Goal: Task Accomplishment & Management: Manage account settings

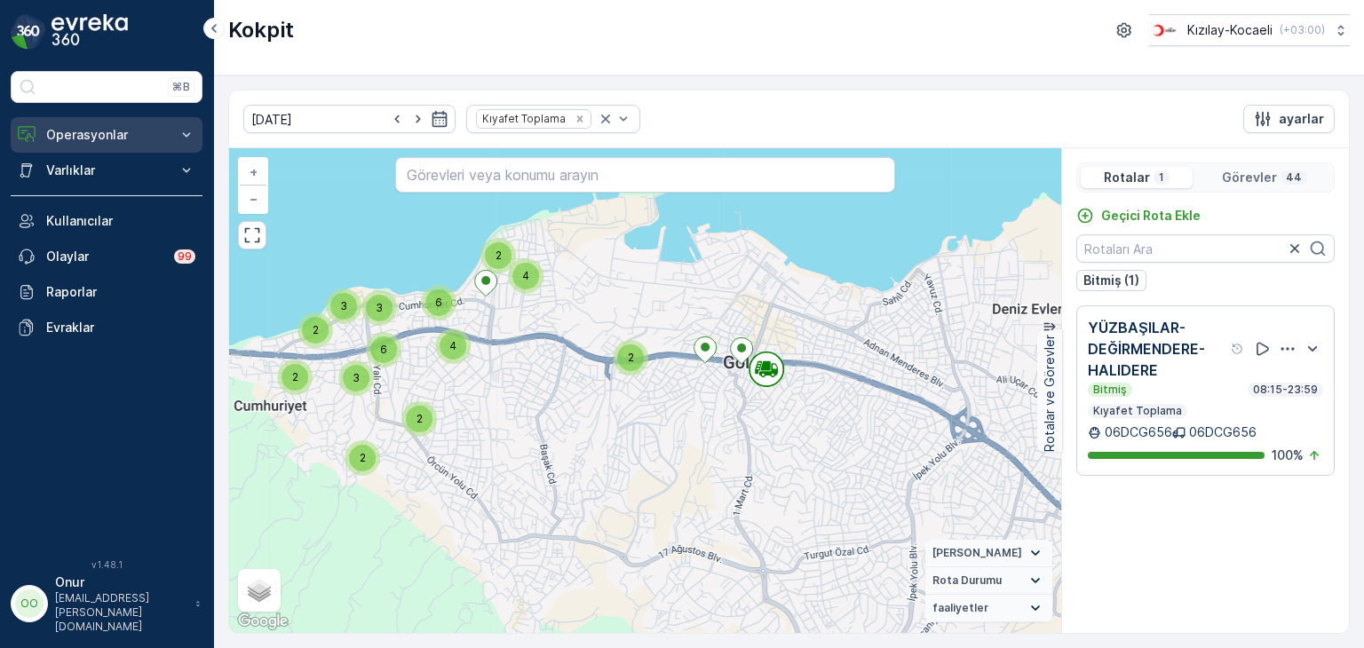
click at [57, 141] on p "Operasyonlar" at bounding box center [106, 135] width 121 height 18
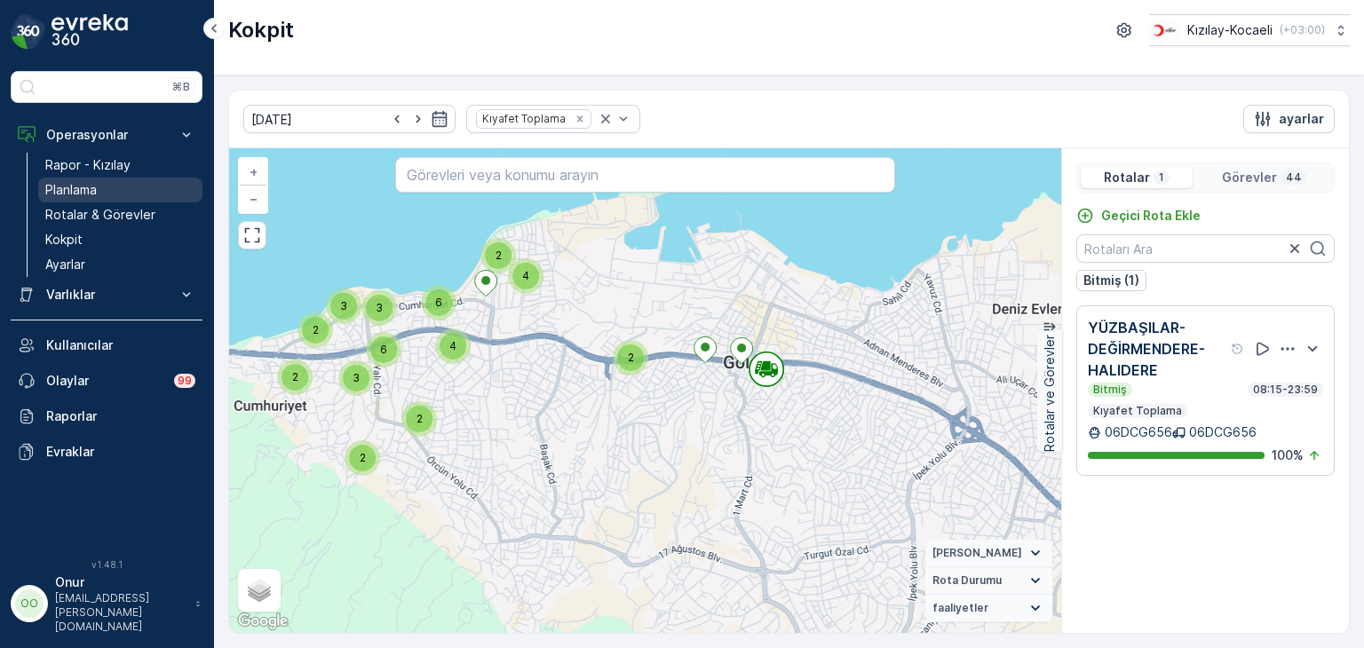
click at [82, 193] on p "Planlama" at bounding box center [70, 190] width 51 height 18
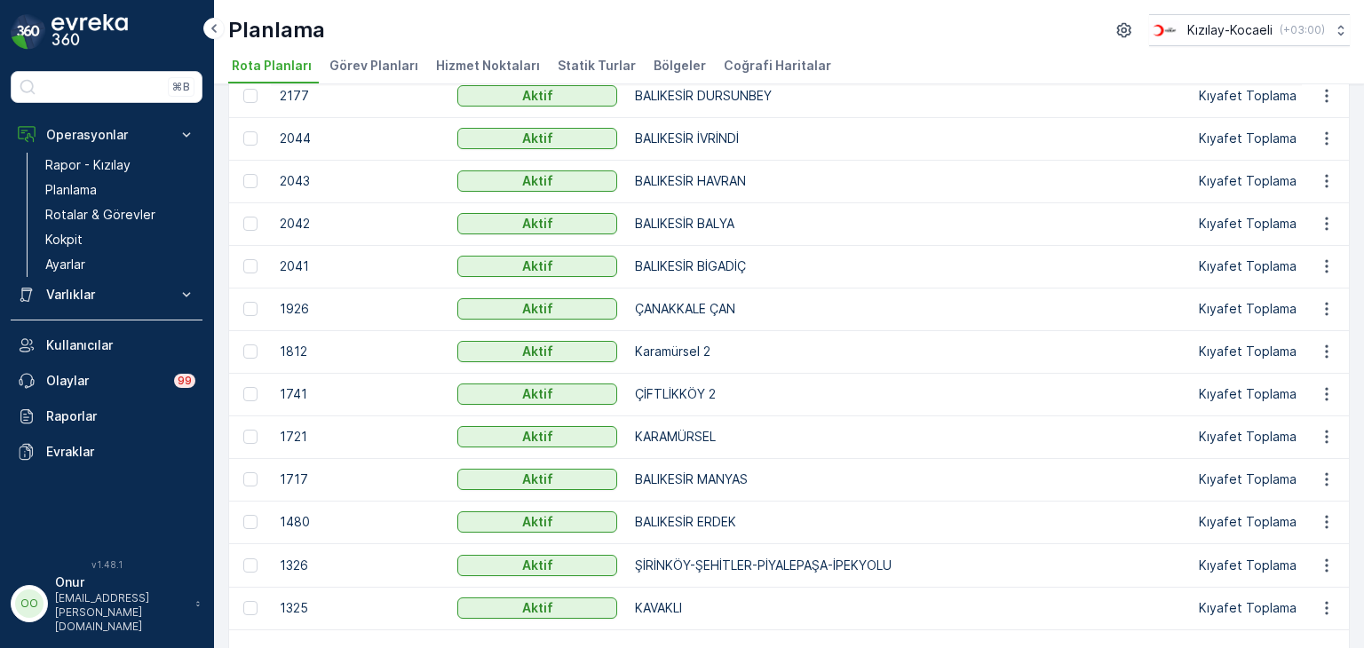
scroll to position [178, 0]
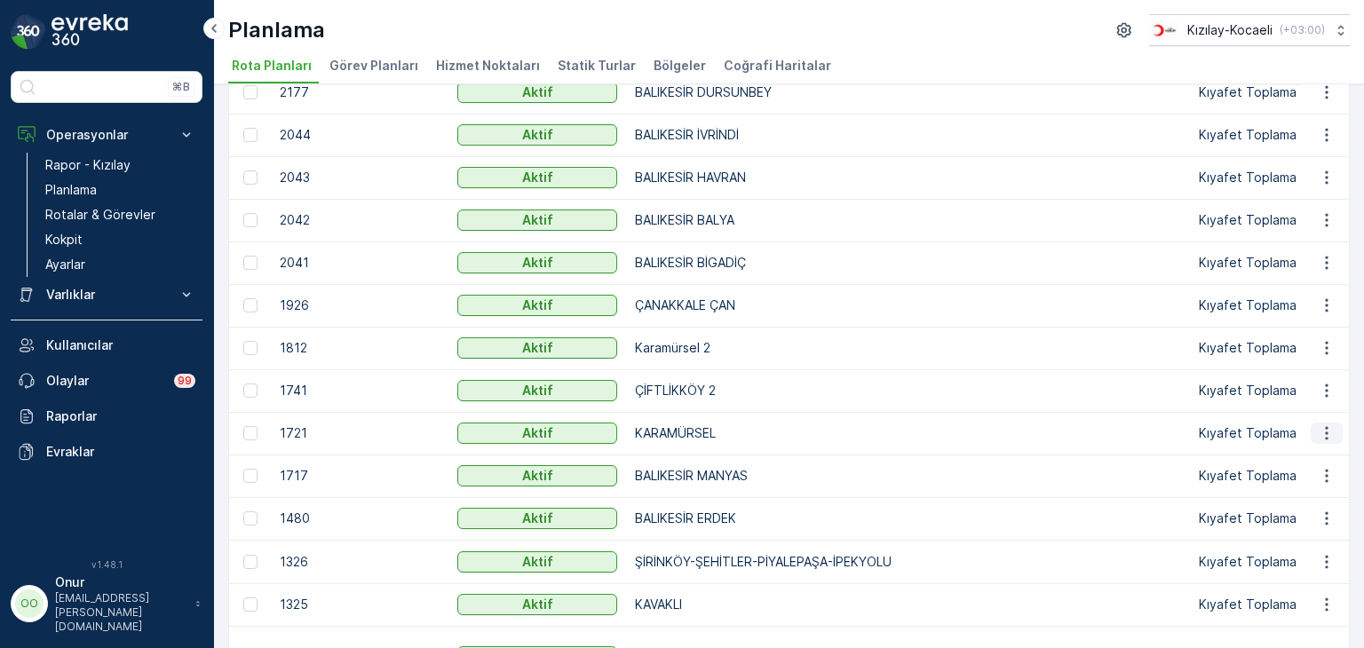
click at [1317, 438] on icon "button" at bounding box center [1326, 433] width 18 height 18
click at [1310, 452] on span "Rota Planını Düzenle" at bounding box center [1294, 459] width 122 height 18
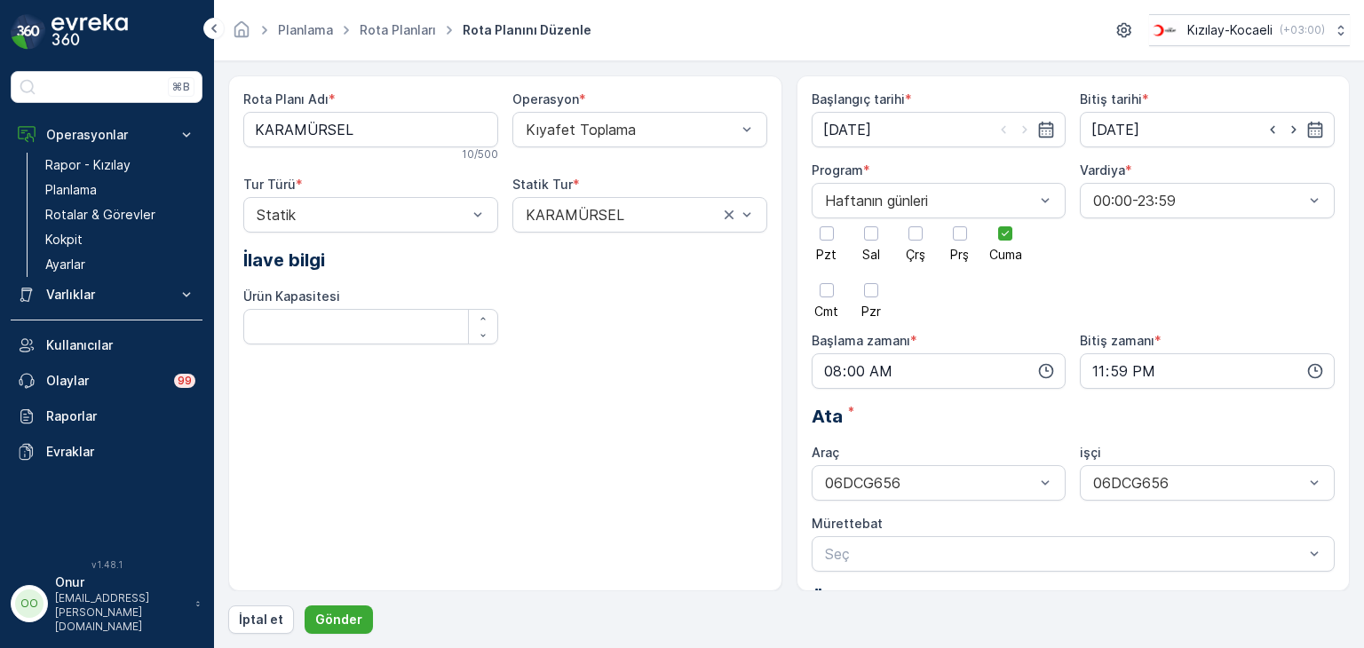
drag, startPoint x: 1004, startPoint y: 238, endPoint x: 978, endPoint y: 226, distance: 28.2
click at [997, 232] on div at bounding box center [1005, 233] width 30 height 30
click at [1005, 218] on input "Cuma" at bounding box center [1005, 218] width 0 height 0
click at [876, 241] on div at bounding box center [871, 233] width 30 height 30
click at [871, 218] on input "Sal" at bounding box center [871, 218] width 0 height 0
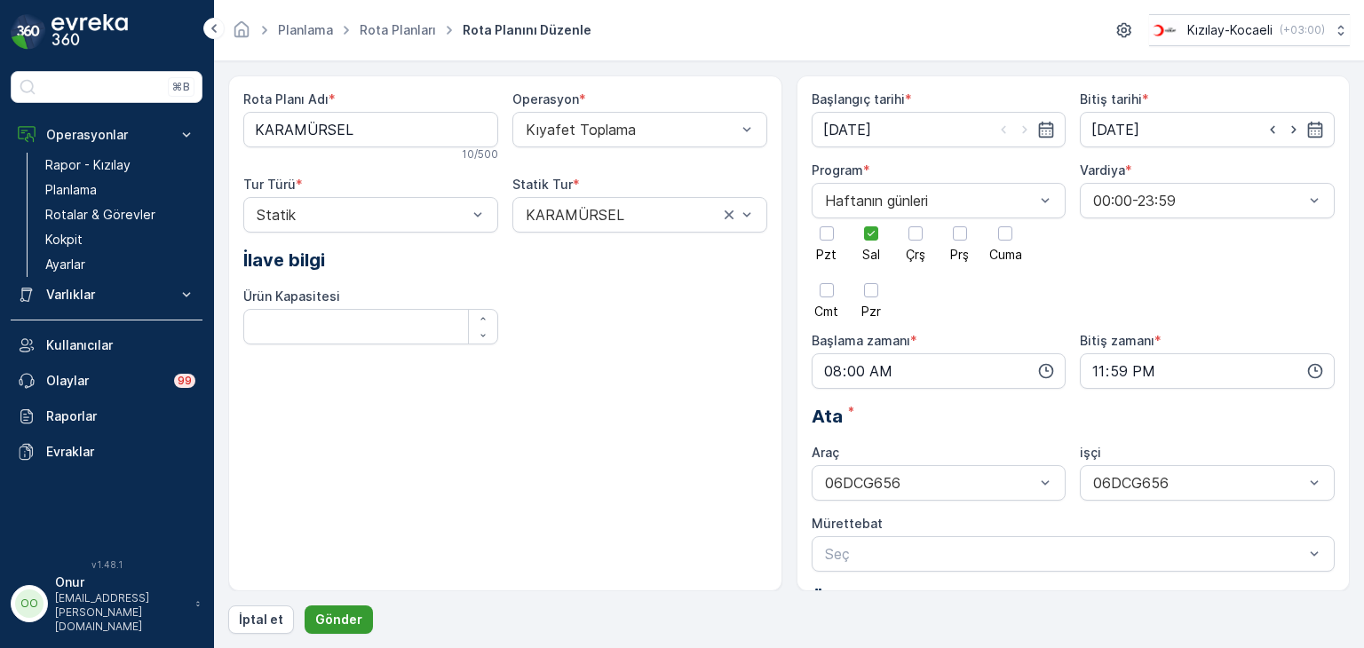
click at [345, 622] on p "Gönder" at bounding box center [338, 620] width 47 height 18
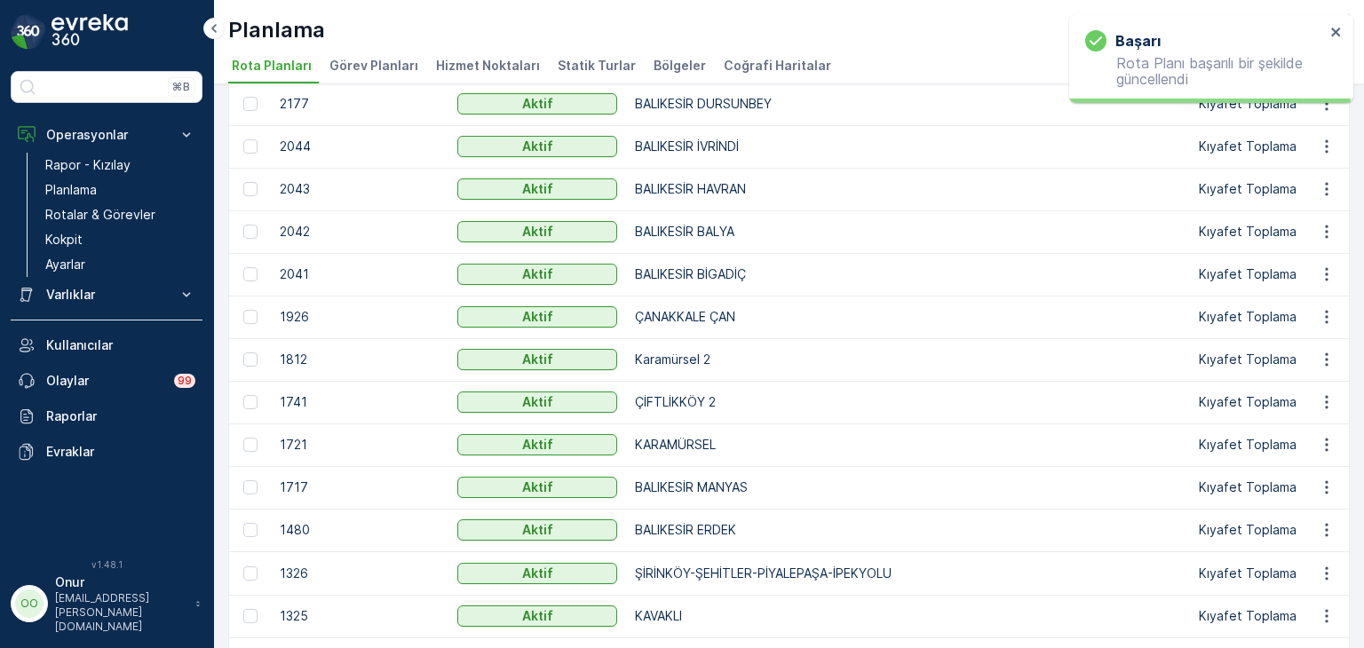
scroll to position [178, 0]
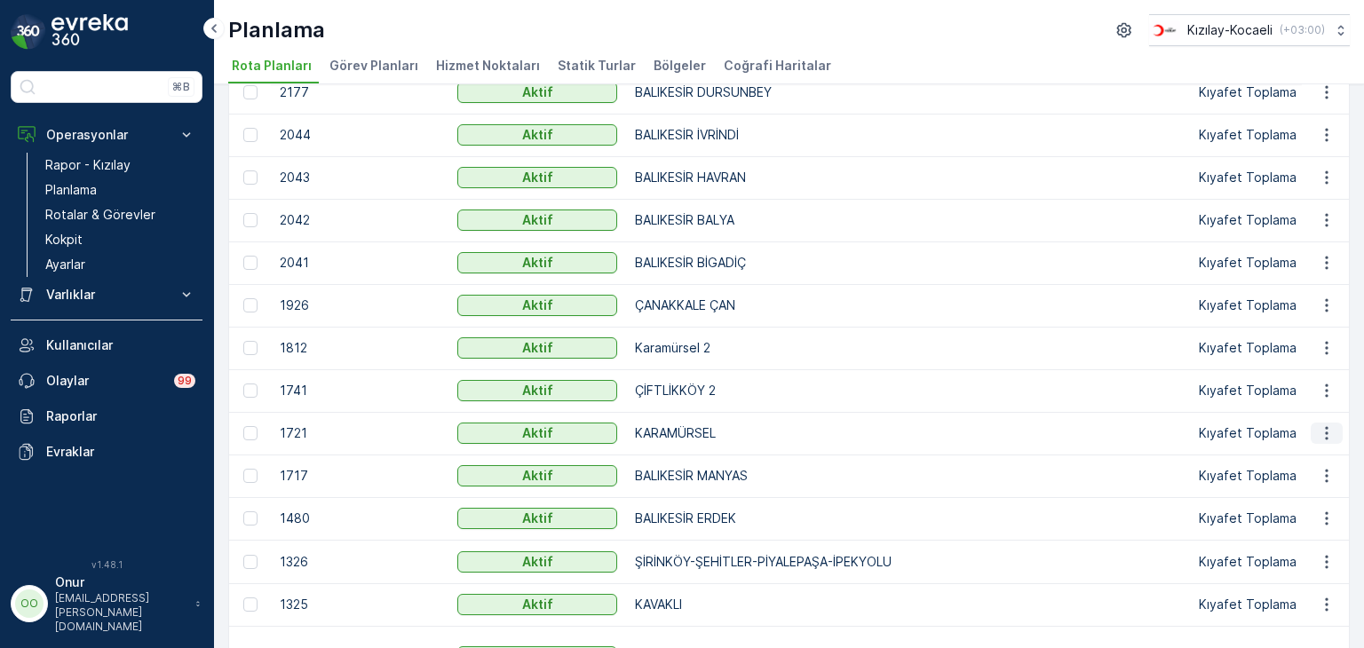
click at [1330, 430] on icon "button" at bounding box center [1326, 433] width 18 height 18
click at [1299, 468] on div "Rota Planını Düzenle" at bounding box center [1294, 459] width 136 height 25
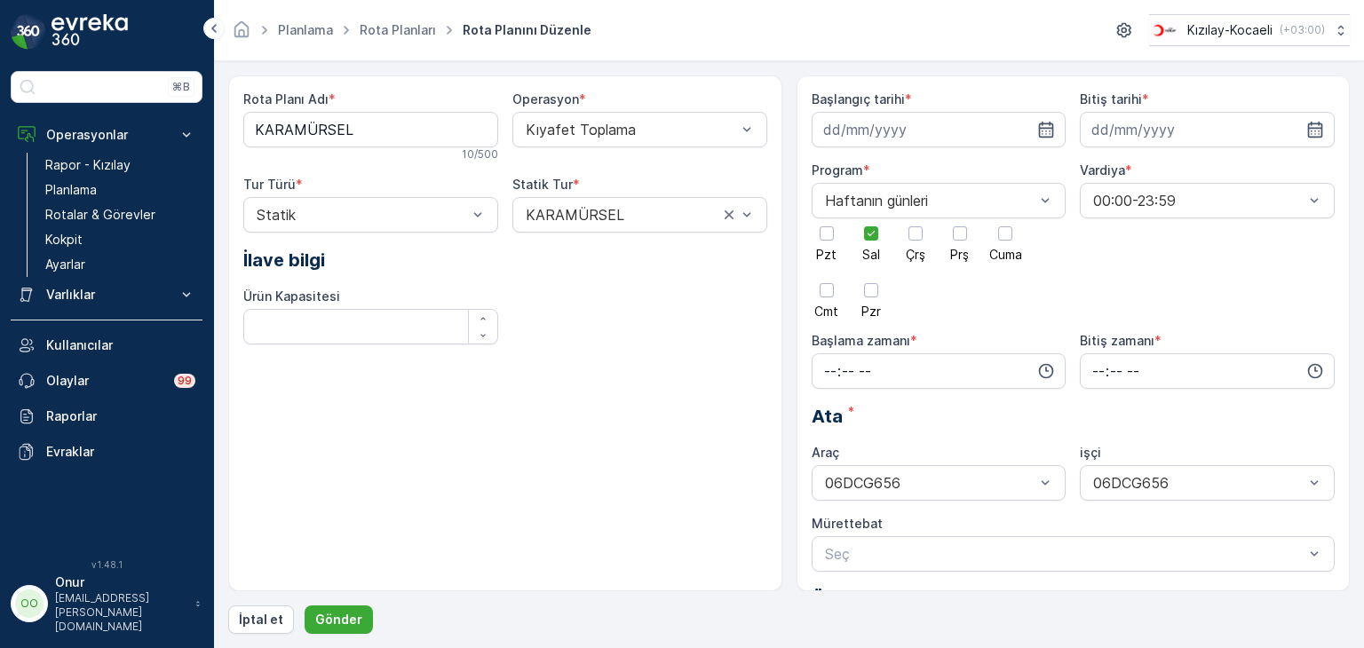
type input "[DATE]"
type input "08:00"
type input "23:59"
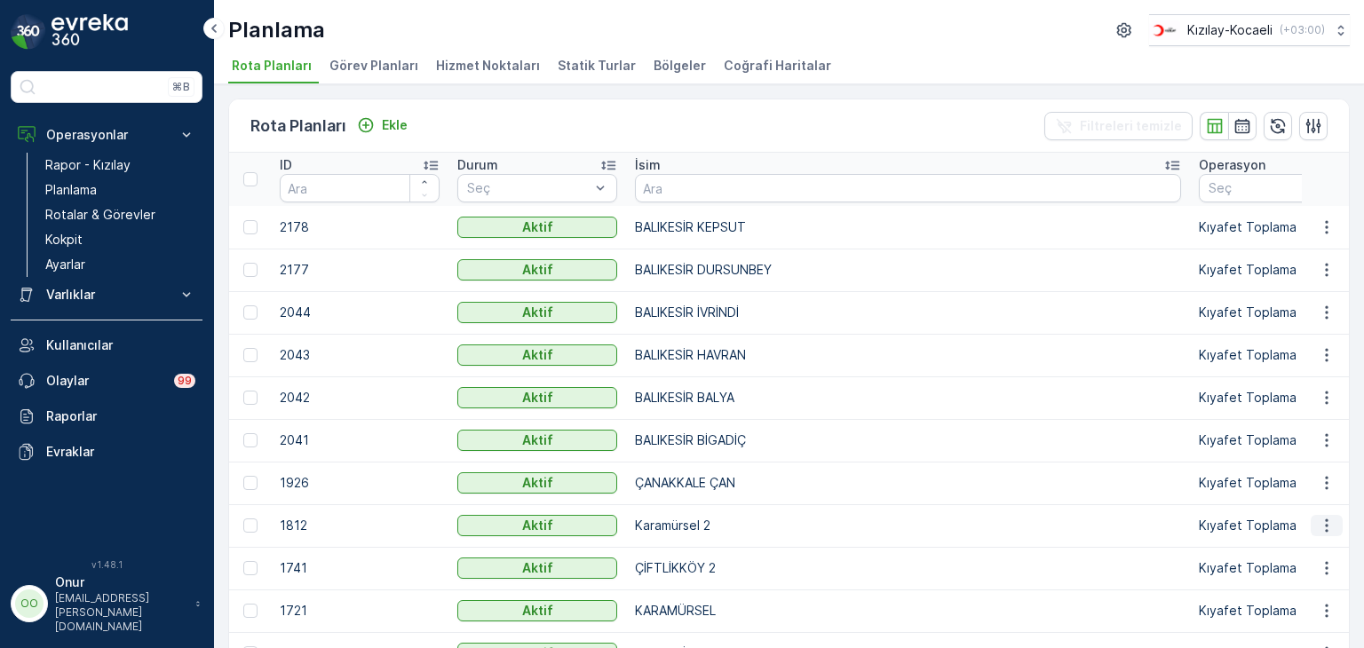
click at [1319, 526] on icon "button" at bounding box center [1326, 526] width 18 height 18
click at [1314, 548] on span "Rota Planını Düzenle" at bounding box center [1294, 551] width 122 height 18
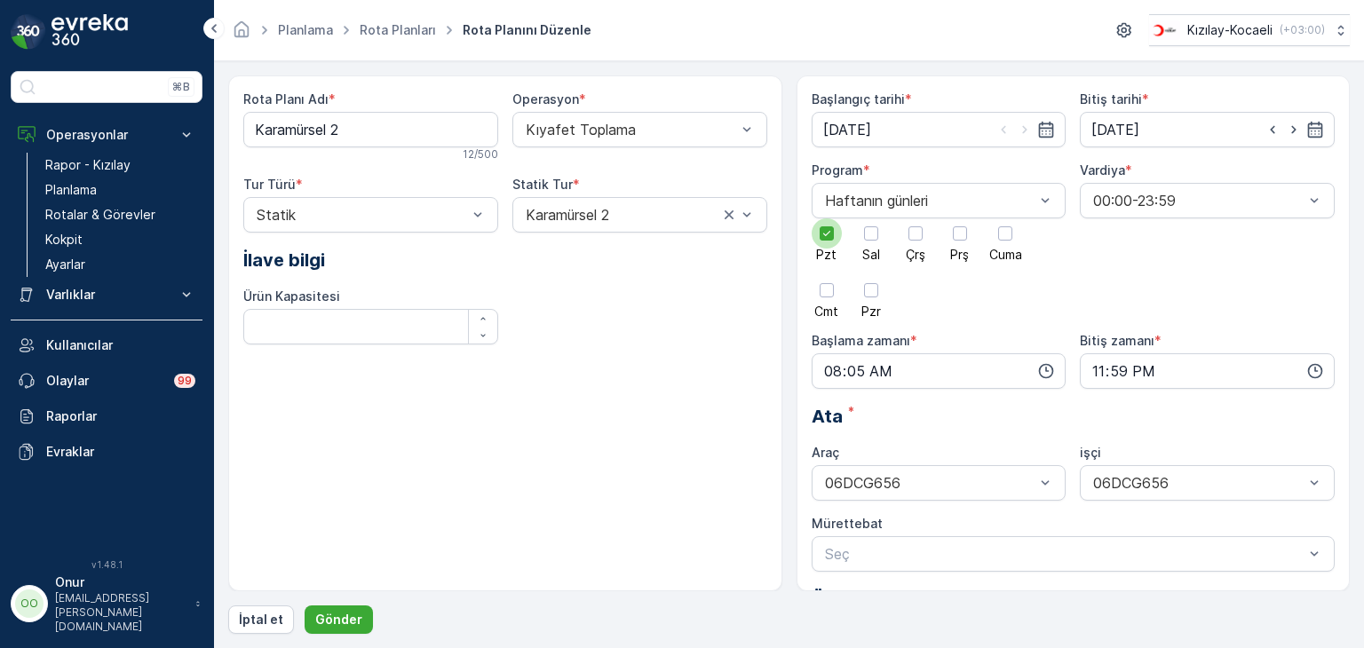
click at [826, 233] on icon at bounding box center [825, 233] width 7 height 5
click at [826, 218] on input "Pzt" at bounding box center [826, 218] width 0 height 0
click at [879, 230] on div at bounding box center [871, 233] width 30 height 30
click at [871, 218] on input "Sal" at bounding box center [871, 218] width 0 height 0
click at [361, 609] on button "Gönder" at bounding box center [338, 619] width 68 height 28
